Goal: Task Accomplishment & Management: Complete application form

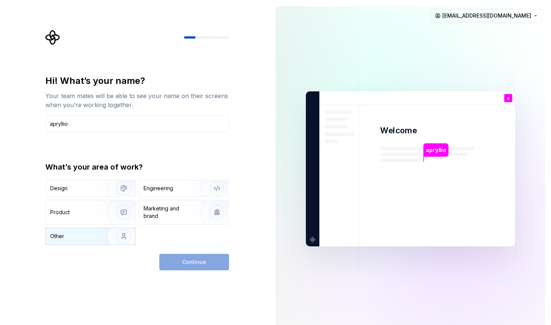
type input "apryllio"
click at [99, 236] on img "button" at bounding box center [119, 236] width 48 height 50
click at [187, 261] on span "Continue" at bounding box center [194, 262] width 24 height 7
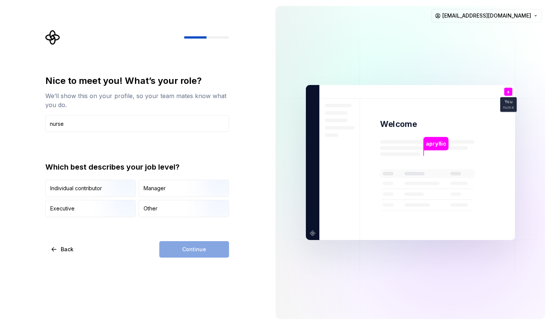
type input "nurse"
click at [81, 287] on div "Nice to meet you! What’s your role? We’ll show this on your profile, so your te…" at bounding box center [134, 162] width 269 height 325
click at [158, 203] on div "Other" at bounding box center [184, 209] width 90 height 16
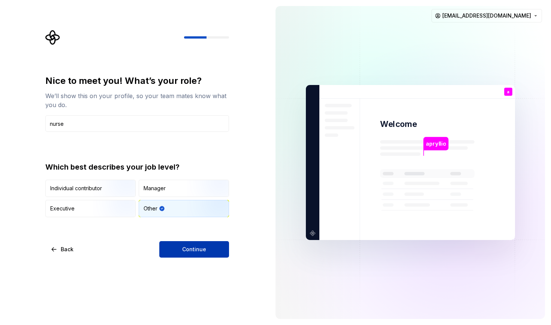
click at [191, 255] on button "Continue" at bounding box center [194, 249] width 70 height 16
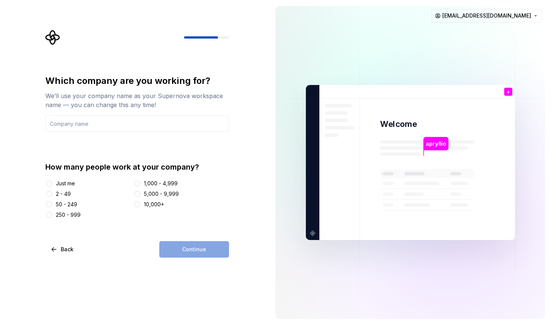
click at [69, 215] on div "250 - 999" at bounding box center [68, 214] width 25 height 7
click at [52, 215] on button "250 - 999" at bounding box center [49, 215] width 6 height 6
click at [93, 125] on input "text" at bounding box center [137, 123] width 184 height 16
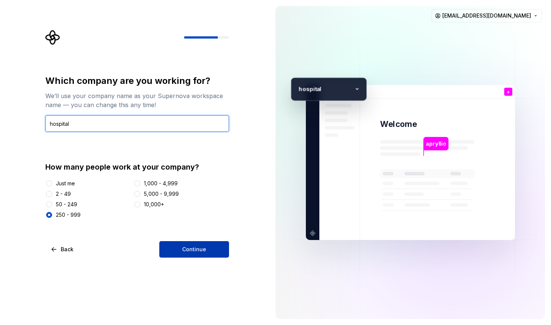
type input "hospital"
click at [217, 247] on button "Continue" at bounding box center [194, 249] width 70 height 16
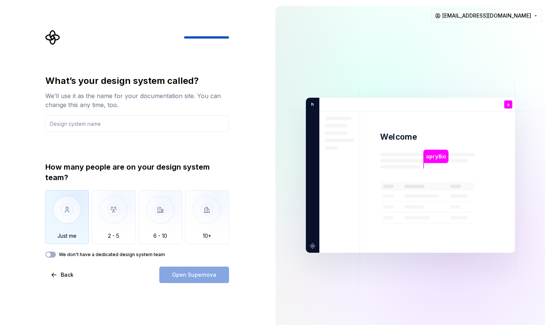
click at [67, 211] on img "button" at bounding box center [67, 215] width 44 height 50
click at [180, 115] on input "text" at bounding box center [137, 123] width 184 height 16
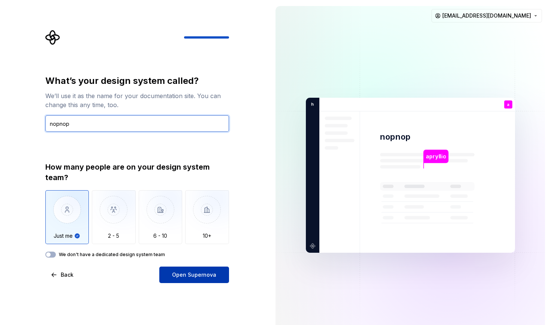
type input "nopnop"
click at [195, 272] on span "Open Supernova" at bounding box center [194, 274] width 44 height 7
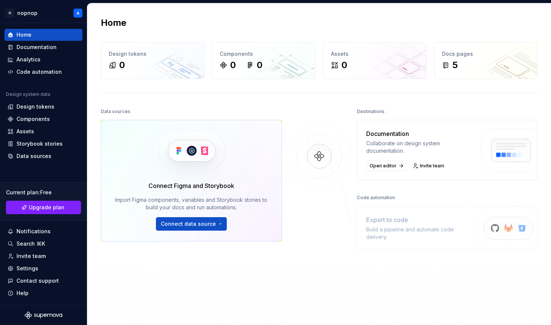
click at [205, 251] on div "Data sources Connect Figma and Storybook Import Figma components, variables and…" at bounding box center [191, 203] width 181 height 195
click at [33, 54] on div "Analytics" at bounding box center [43, 60] width 78 height 12
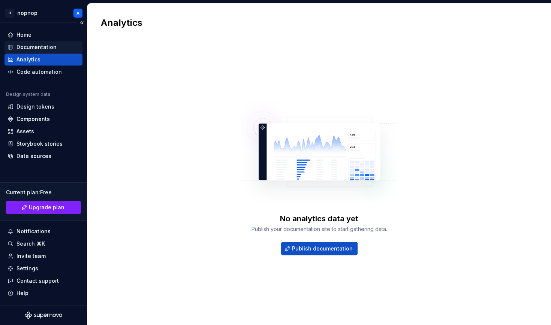
click at [43, 44] on div "Documentation" at bounding box center [36, 46] width 40 height 7
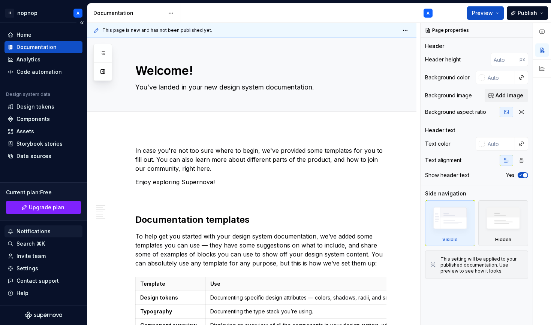
type textarea "*"
